Goal: Navigation & Orientation: Find specific page/section

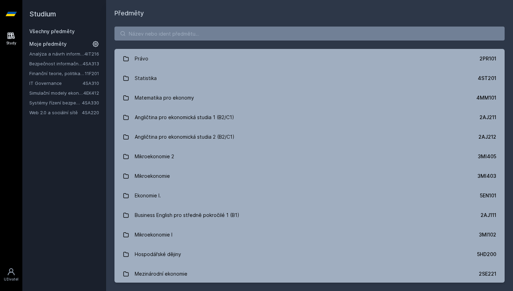
click at [52, 103] on link "Systémy řízení bezpečnostních událostí" at bounding box center [55, 102] width 53 height 7
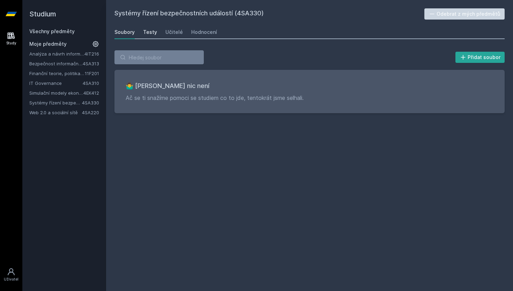
click at [147, 33] on div "Testy" at bounding box center [150, 32] width 14 height 7
click at [169, 33] on div "Učitelé" at bounding box center [173, 32] width 17 height 7
click at [197, 33] on div "Hodnocení" at bounding box center [204, 32] width 26 height 7
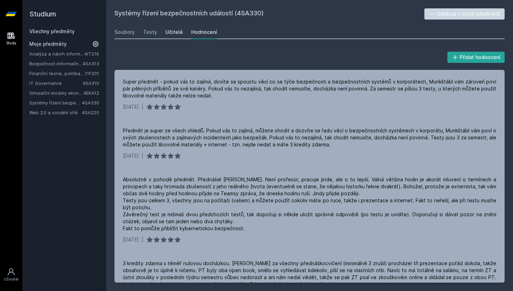
click at [171, 32] on div "Učitelé" at bounding box center [173, 32] width 17 height 7
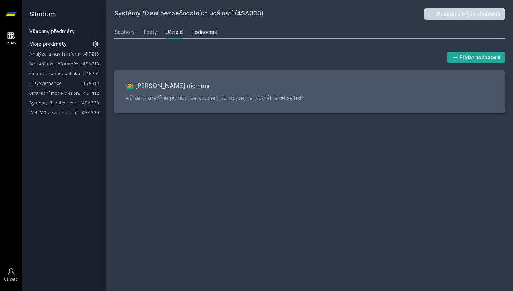
click at [200, 31] on div "Hodnocení" at bounding box center [204, 32] width 26 height 7
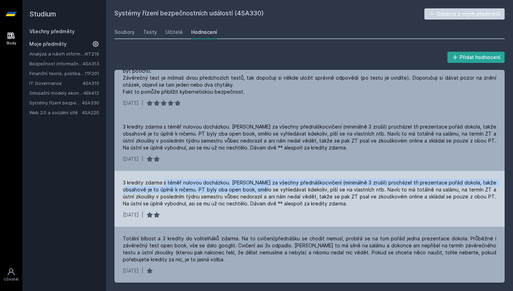
drag, startPoint x: 167, startPoint y: 183, endPoint x: 277, endPoint y: 191, distance: 110.2
click at [277, 191] on div "3 kredity zdarma s téměř nulovou docházkou. [PERSON_NAME] za všechny přednáškoc…" at bounding box center [309, 193] width 373 height 28
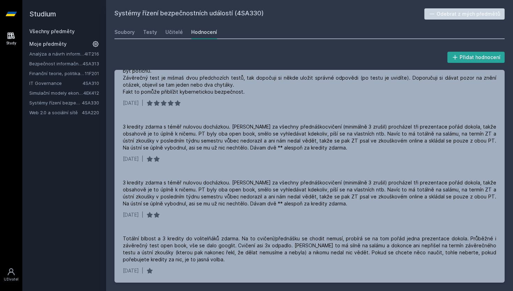
click at [134, 33] on div "Soubory Testy Učitelé Hodnocení" at bounding box center [309, 32] width 390 height 14
click at [132, 32] on div "Soubory" at bounding box center [124, 32] width 20 height 7
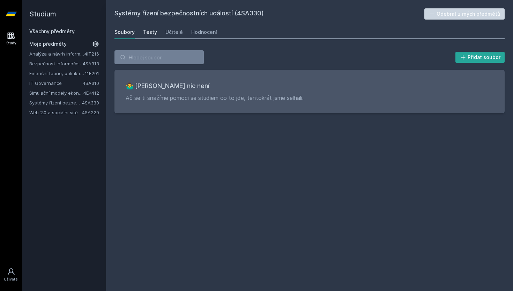
click at [154, 33] on div "Testy" at bounding box center [150, 32] width 14 height 7
click at [201, 28] on link "Hodnocení" at bounding box center [204, 32] width 26 height 14
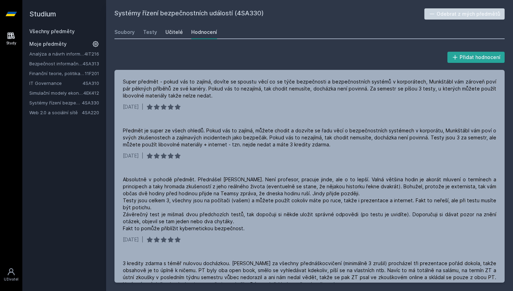
click at [165, 32] on div "Učitelé" at bounding box center [173, 32] width 17 height 7
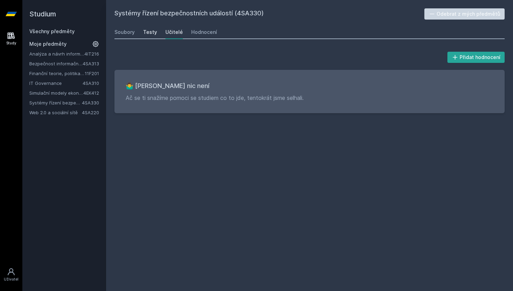
click at [146, 32] on div "Testy" at bounding box center [150, 32] width 14 height 7
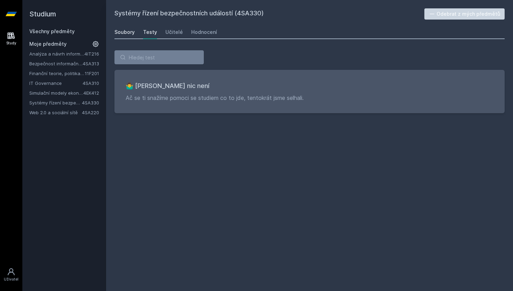
click at [131, 30] on div "Soubory" at bounding box center [124, 32] width 20 height 7
